Goal: Information Seeking & Learning: Check status

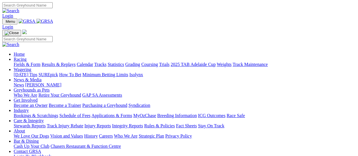
drag, startPoint x: 0, startPoint y: 0, endPoint x: 143, endPoint y: 23, distance: 144.7
click at [42, 77] on link "News & Media" at bounding box center [28, 79] width 28 height 5
click at [61, 83] on link "[PERSON_NAME]" at bounding box center [43, 85] width 36 height 5
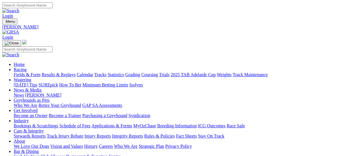
click at [61, 72] on link "Results & Replays" at bounding box center [59, 74] width 34 height 5
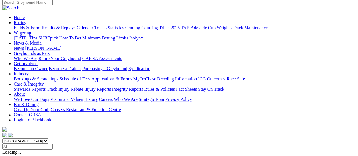
scroll to position [57, 0]
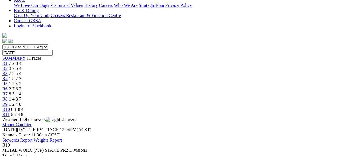
scroll to position [114, 0]
